Goal: Information Seeking & Learning: Compare options

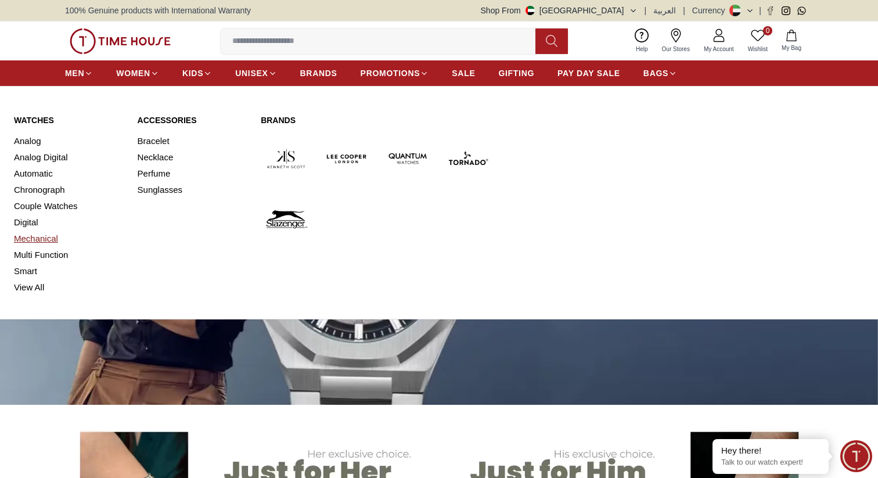
click at [25, 236] on link "Mechanical" at bounding box center [69, 239] width 110 height 16
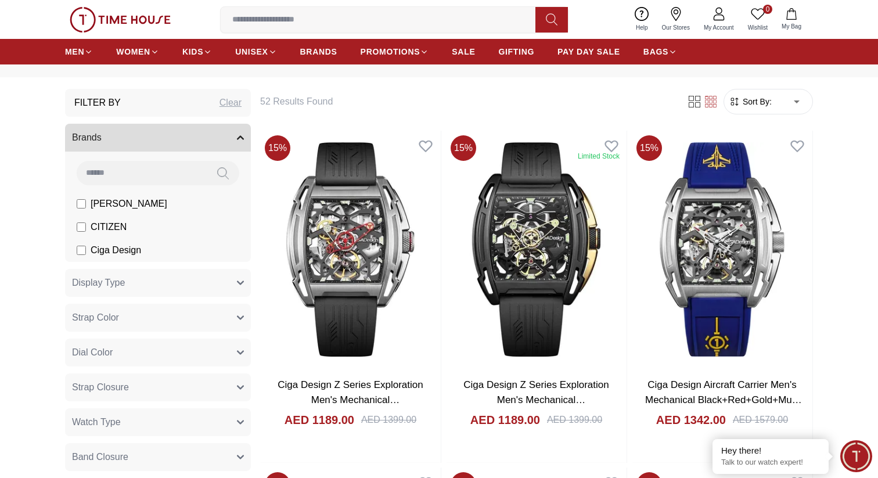
scroll to position [58, 0]
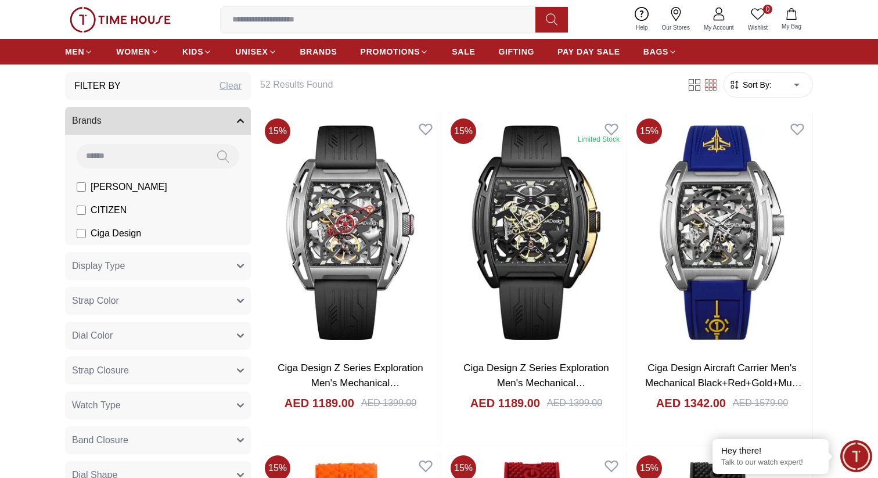
click at [96, 217] on span "CITIZEN" at bounding box center [109, 210] width 36 height 14
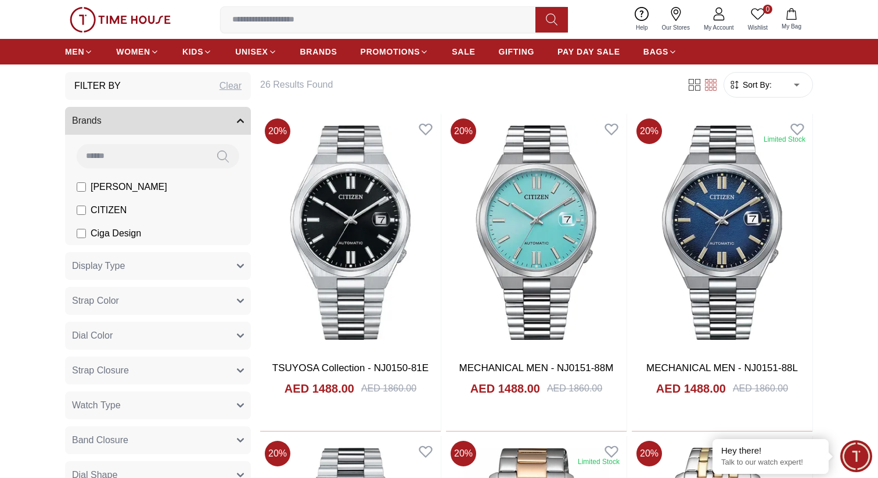
click at [761, 84] on span "Sort By:" at bounding box center [755, 85] width 31 height 12
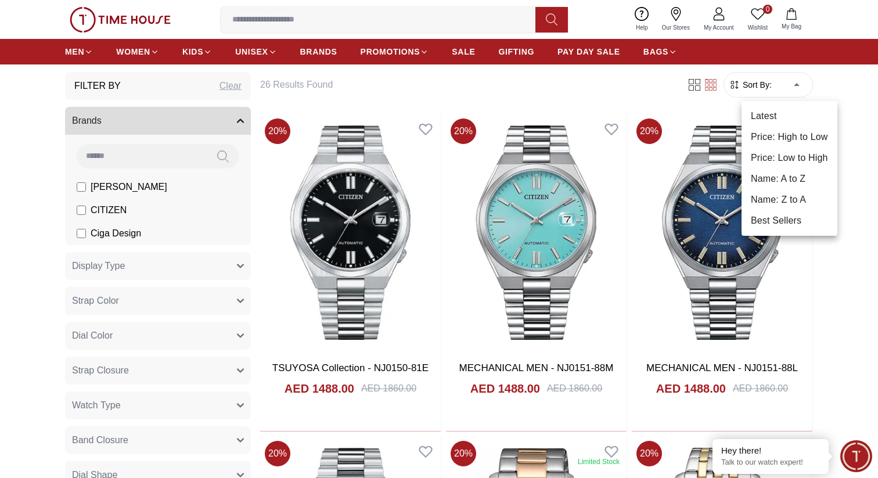
click at [783, 152] on li "Price: Low to High" at bounding box center [790, 157] width 96 height 21
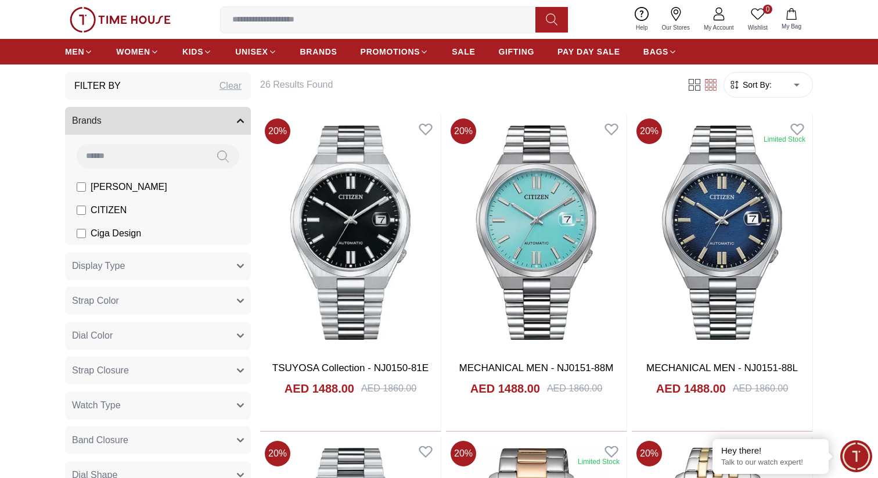
type input "*"
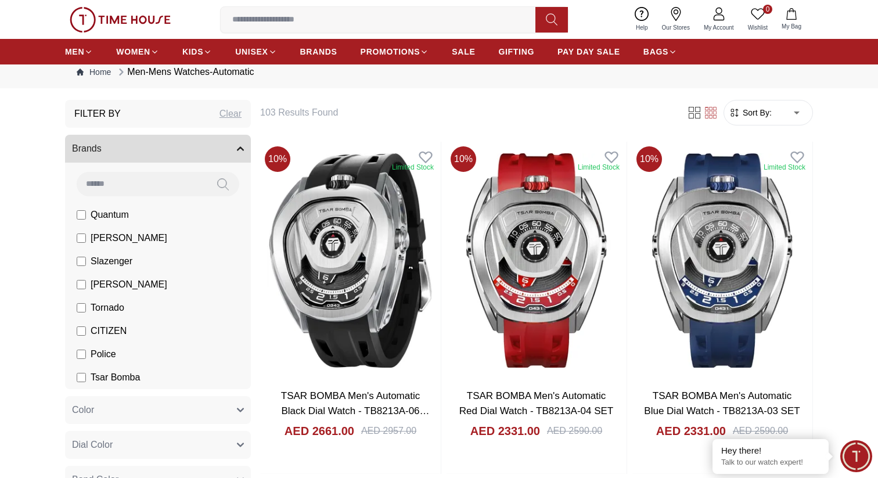
scroll to position [25, 0]
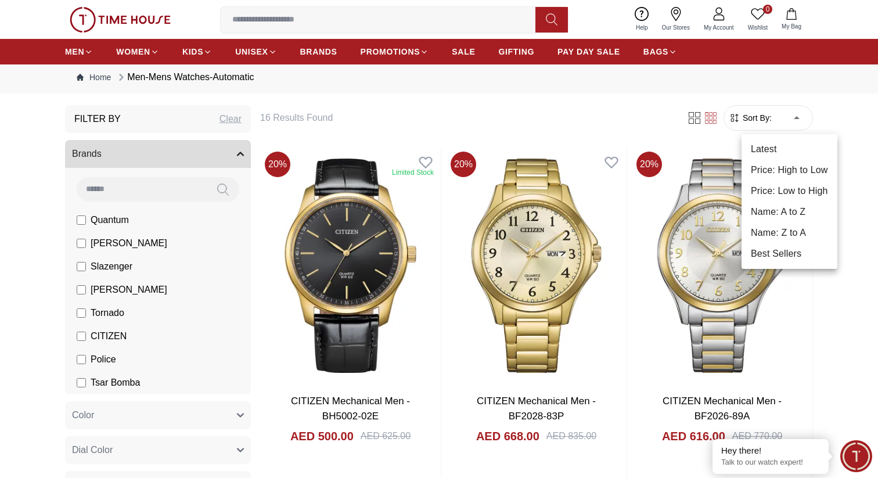
click at [778, 182] on li "Price: Low to High" at bounding box center [790, 191] width 96 height 21
type input "*"
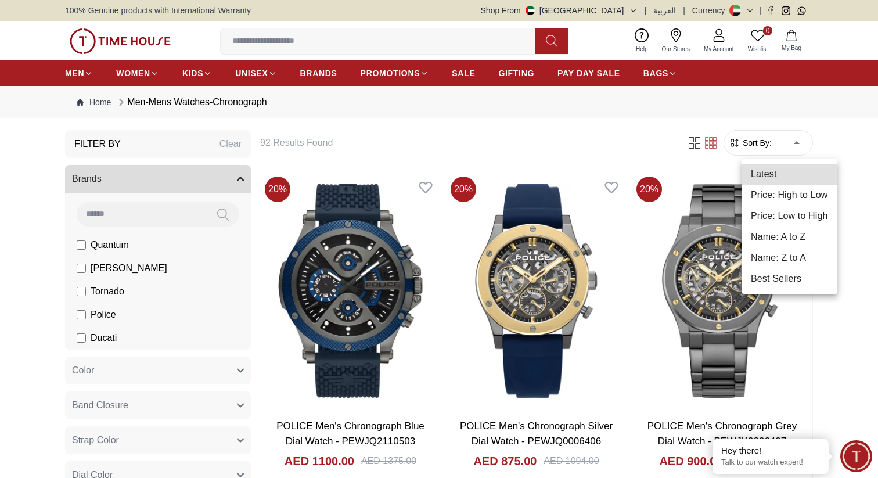
click at [794, 209] on li "Price: Low to High" at bounding box center [790, 216] width 96 height 21
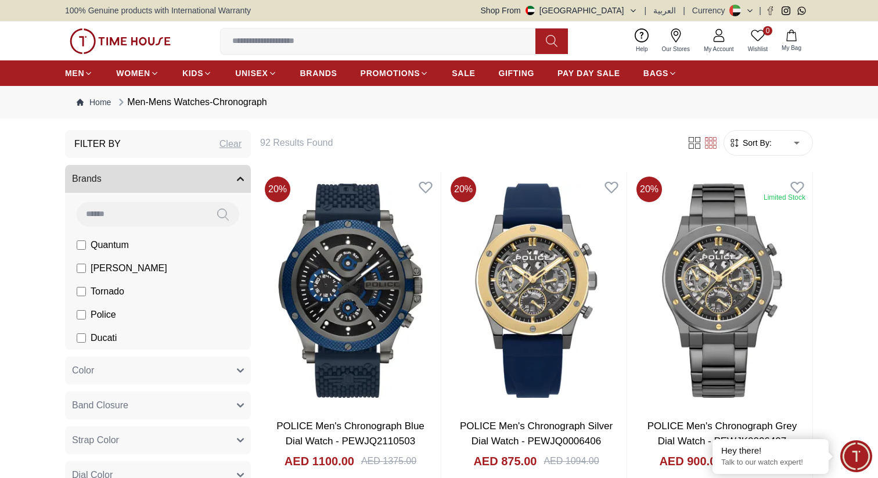
type input "*"
